Goal: Task Accomplishment & Management: Manage account settings

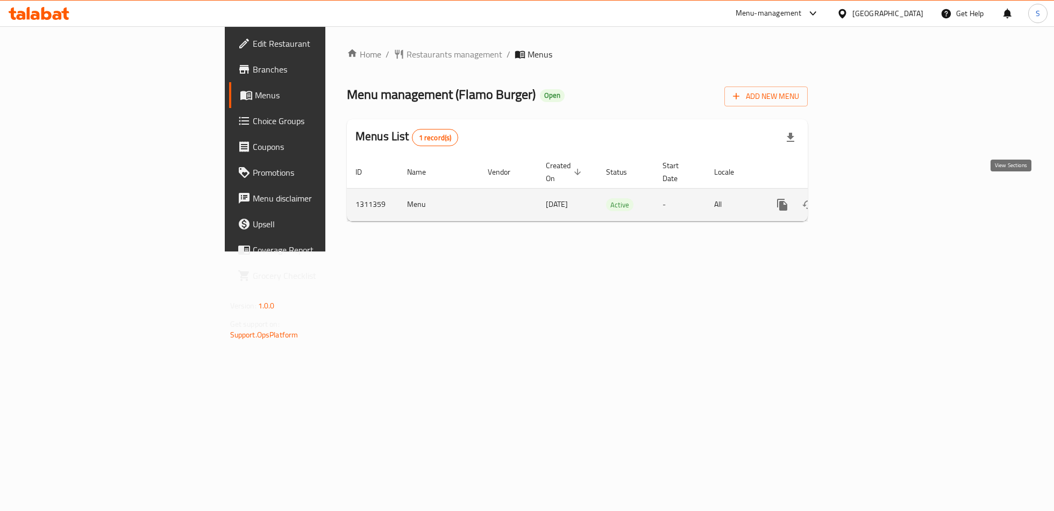
click at [872, 192] on link "enhanced table" at bounding box center [860, 205] width 26 height 26
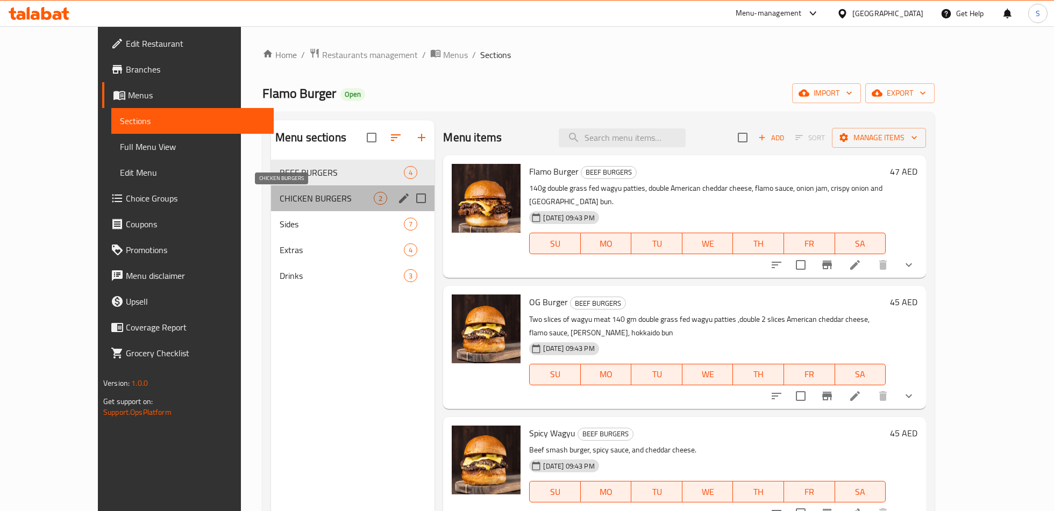
click at [304, 193] on span "CHICKEN BURGERS" at bounding box center [327, 198] width 94 height 13
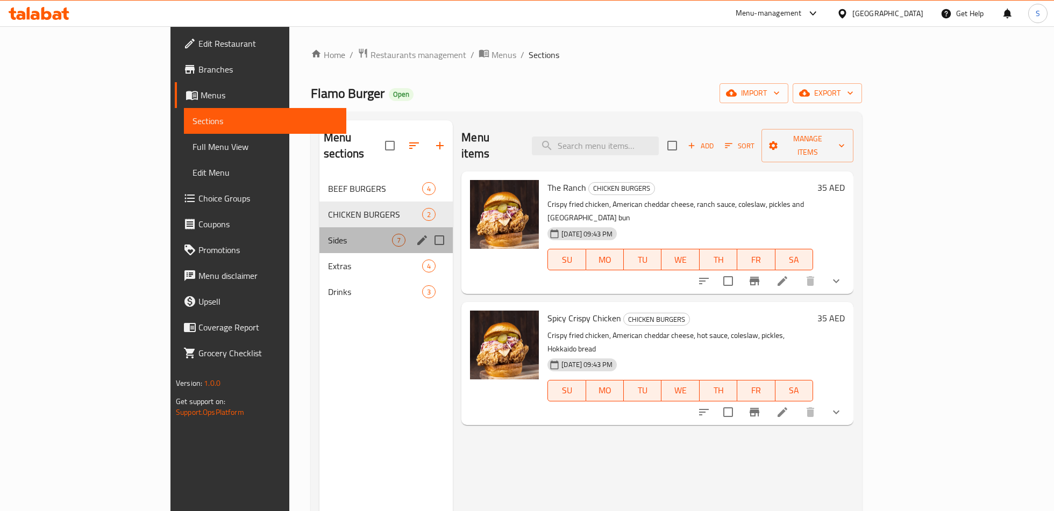
click at [319, 227] on div "Sides 7" at bounding box center [385, 240] width 133 height 26
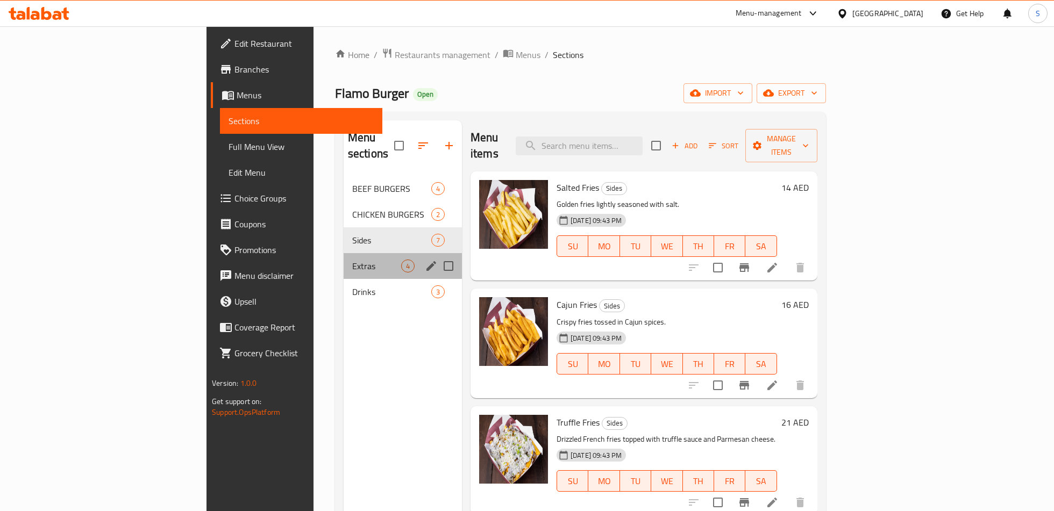
click at [344, 253] on div "Extras 4" at bounding box center [403, 266] width 118 height 26
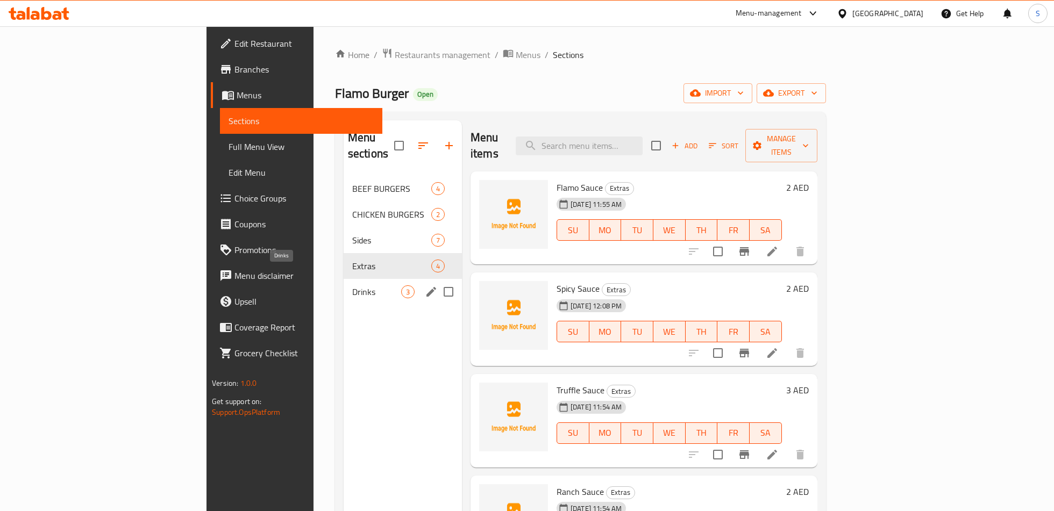
click at [352, 285] on span "Drinks" at bounding box center [376, 291] width 49 height 13
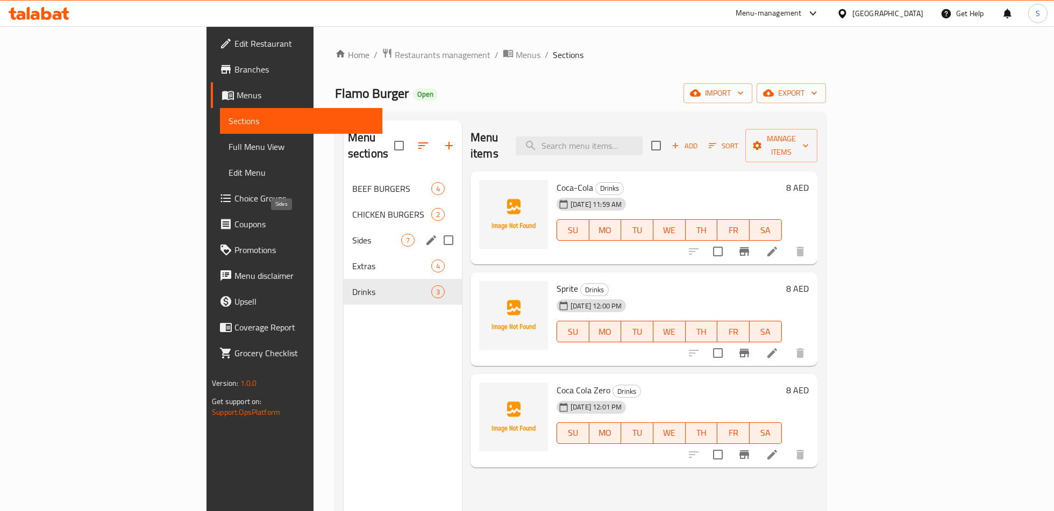
click at [352, 234] on span "Sides" at bounding box center [376, 240] width 49 height 13
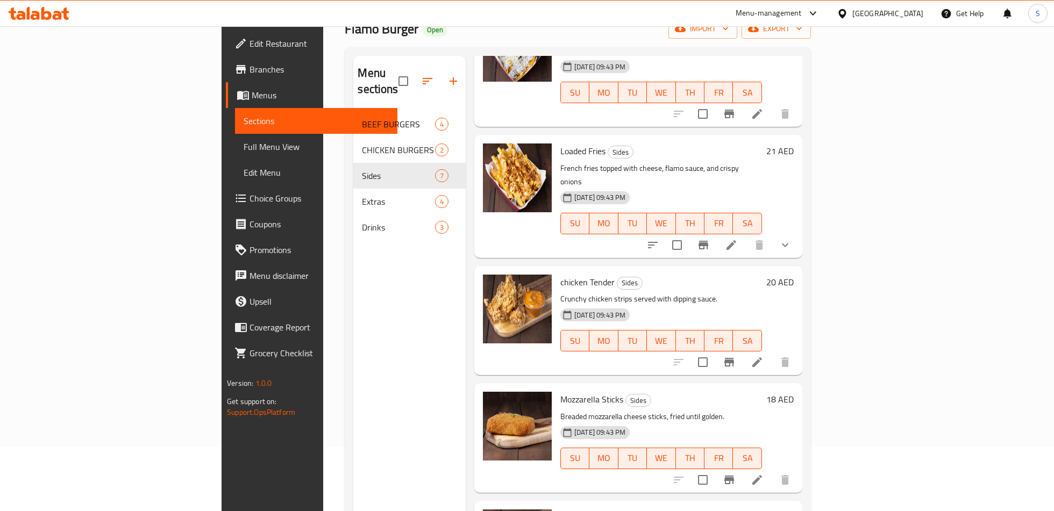
scroll to position [151, 0]
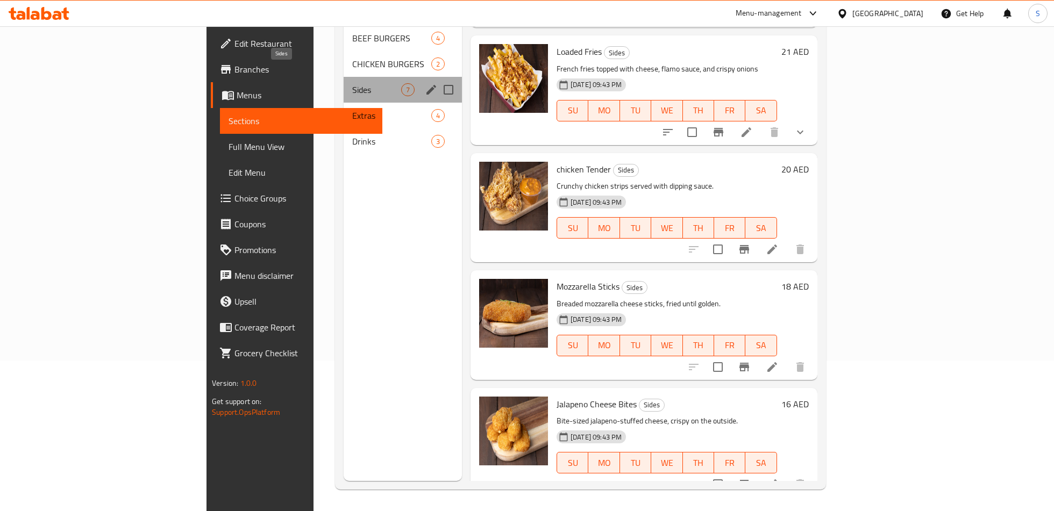
click at [352, 83] on span "Sides" at bounding box center [376, 89] width 49 height 13
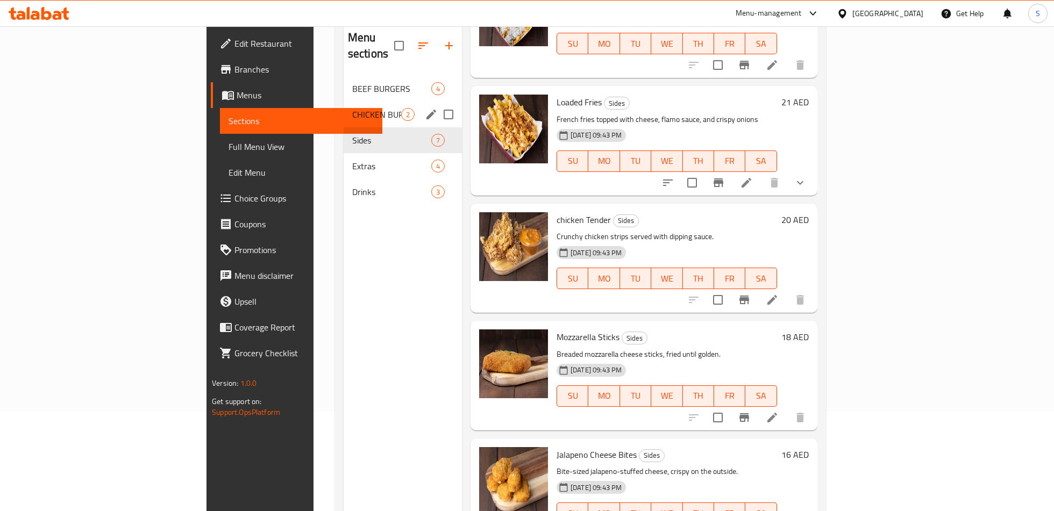
click at [344, 104] on div "CHICKEN BURGERS 2" at bounding box center [403, 115] width 118 height 26
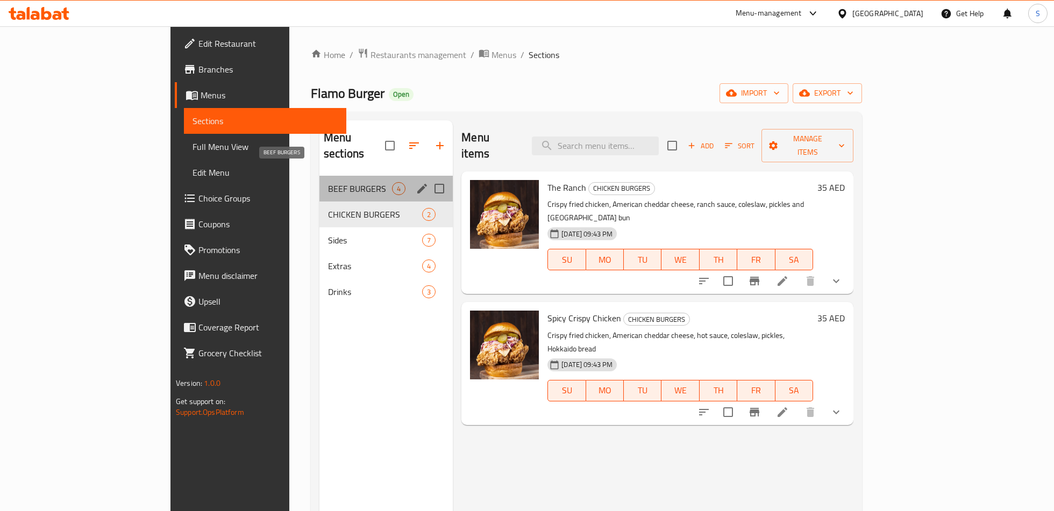
click at [328, 182] on span "BEEF BURGERS" at bounding box center [360, 188] width 64 height 13
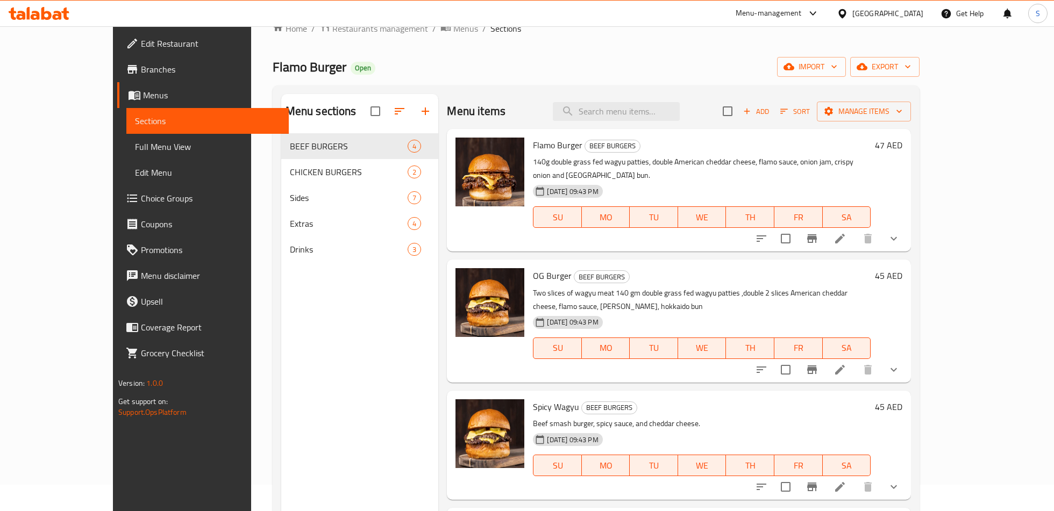
scroll to position [41, 0]
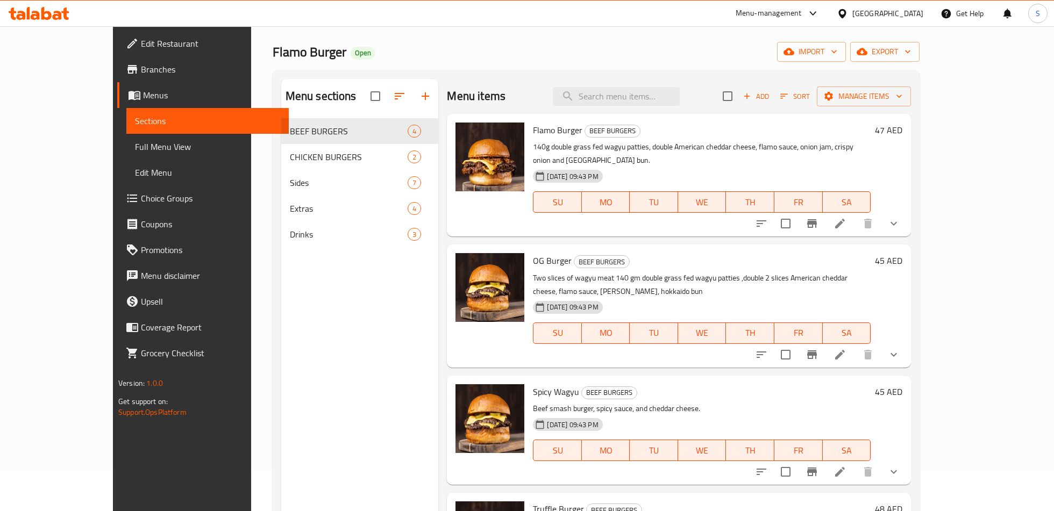
click at [762, 9] on div "Menu-management" at bounding box center [768, 13] width 66 height 13
click at [735, 72] on div "Agent Campaigns Center" at bounding box center [709, 72] width 81 height 12
